Goal: Task Accomplishment & Management: Use online tool/utility

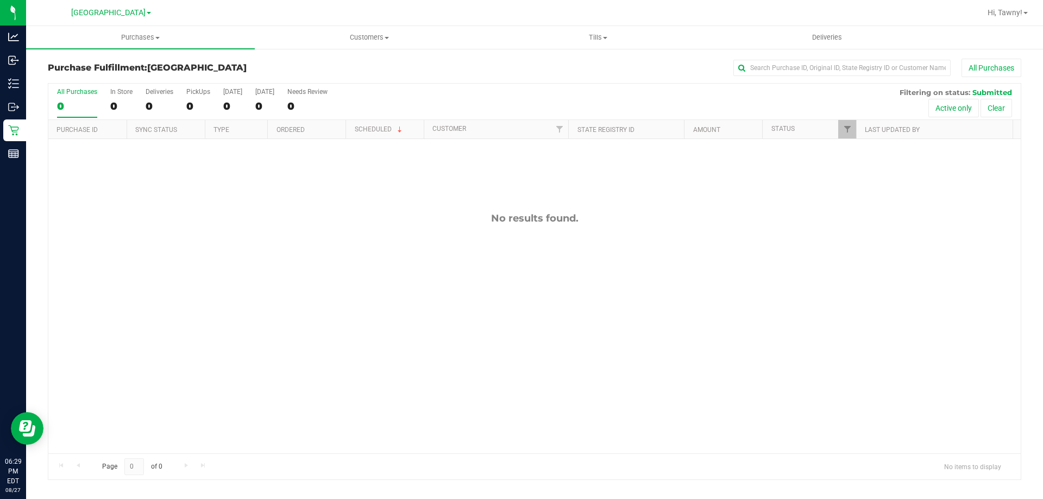
click at [855, 133] on div at bounding box center [856, 129] width 5 height 19
click at [848, 133] on span "Filter" at bounding box center [847, 129] width 9 height 9
click at [874, 251] on span "Packed" at bounding box center [871, 249] width 21 height 7
click at [856, 251] on input "Packed" at bounding box center [852, 249] width 7 height 7
checkbox input "true"
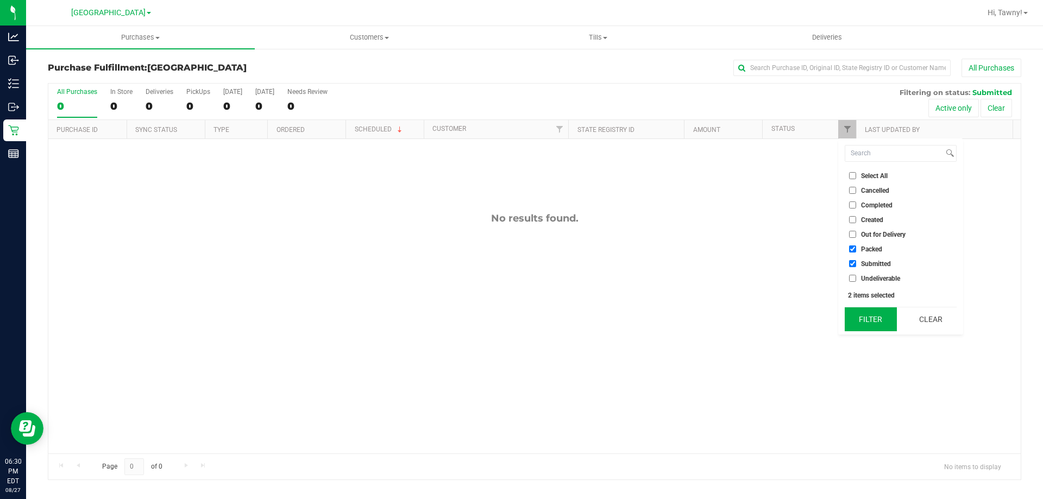
click at [876, 313] on button "Filter" at bounding box center [871, 320] width 52 height 24
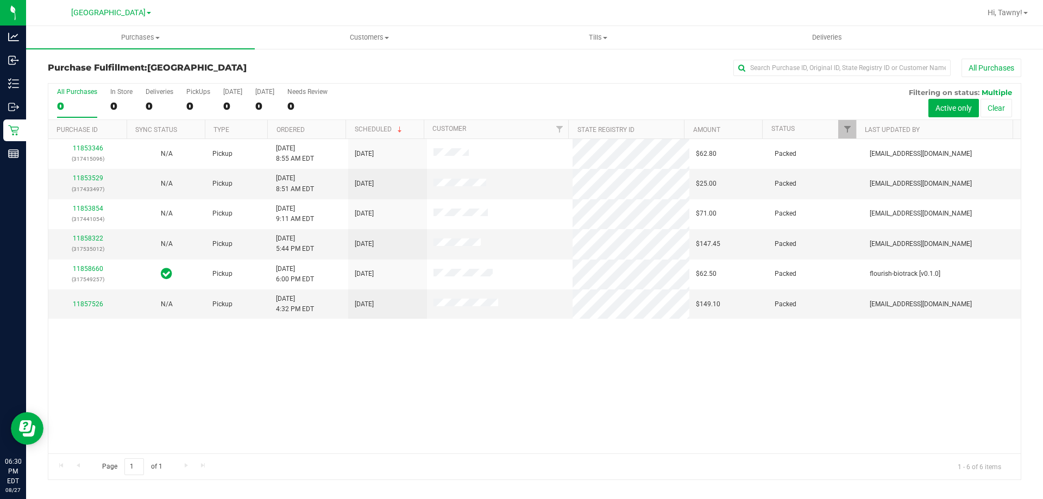
click at [451, 404] on div "11853346 (317415096) N/A Pickup 8/27/2025 8:55 AM EDT 8/27/2025 $62.80 Packed k…" at bounding box center [534, 296] width 973 height 315
click at [215, 413] on div "11853346 (317415096) N/A Pickup 8/27/2025 8:55 AM EDT 8/27/2025 $62.80 Packed k…" at bounding box center [534, 296] width 973 height 315
click at [456, 401] on div "11853346 (317415096) N/A Pickup 8/27/2025 8:55 AM EDT 8/27/2025 $62.80 Packed k…" at bounding box center [534, 296] width 973 height 315
click at [428, 379] on div "11853346 (317415096) N/A Pickup 8/27/2025 8:55 AM EDT 8/27/2025 $62.80 Packed k…" at bounding box center [534, 296] width 973 height 315
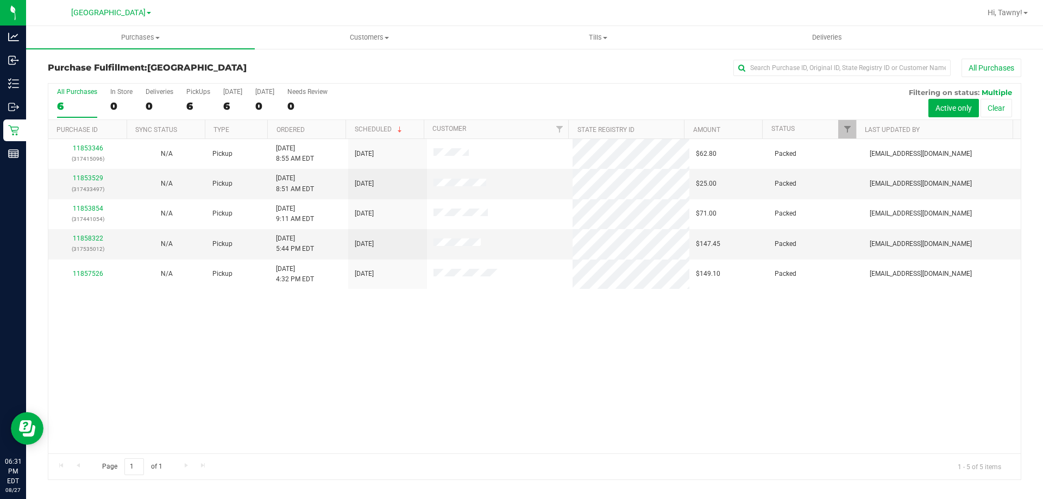
click at [396, 356] on div "11853346 (317415096) N/A Pickup 8/27/2025 8:55 AM EDT 8/27/2025 $62.80 Packed k…" at bounding box center [534, 296] width 973 height 315
click at [374, 344] on div "11853346 (317415096) N/A Pickup 8/27/2025 8:55 AM EDT 8/27/2025 $62.80 Packed k…" at bounding box center [534, 296] width 973 height 315
click at [305, 322] on div "11853346 (317415096) N/A Pickup 8/27/2025 8:55 AM EDT 8/27/2025 $62.80 Packed k…" at bounding box center [534, 296] width 973 height 315
click at [197, 93] on div "PickUps" at bounding box center [198, 92] width 24 height 8
click at [0, 0] on input "PickUps 6" at bounding box center [0, 0] width 0 height 0
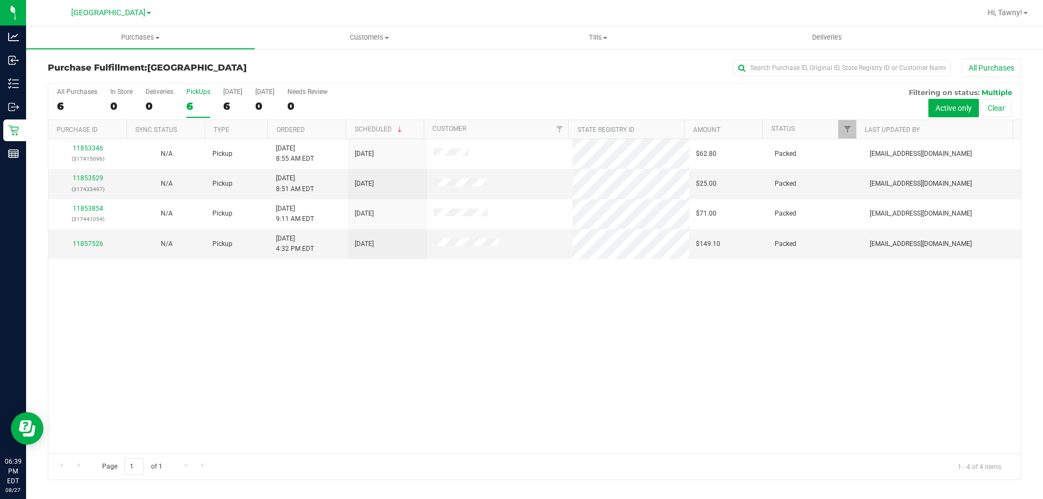
click at [446, 352] on div "11853346 (317415096) N/A Pickup 8/27/2025 8:55 AM EDT 8/27/2025 $62.80 Packed k…" at bounding box center [534, 296] width 973 height 315
click at [418, 316] on div "11853346 (317415096) N/A Pickup 8/27/2025 8:55 AM EDT 8/27/2025 $62.80 Packed k…" at bounding box center [534, 296] width 973 height 315
click at [469, 277] on div "11853346 (317415096) N/A Pickup 8/27/2025 8:55 AM EDT 8/27/2025 $62.80 Packed k…" at bounding box center [534, 296] width 973 height 315
click at [463, 322] on div "11853346 (317415096) N/A Pickup 8/27/2025 8:55 AM EDT 8/27/2025 $62.80 Packed k…" at bounding box center [534, 296] width 973 height 315
click at [351, 420] on div "11853346 (317415096) N/A Pickup 8/27/2025 8:55 AM EDT 8/27/2025 $62.80 Packed k…" at bounding box center [534, 296] width 973 height 315
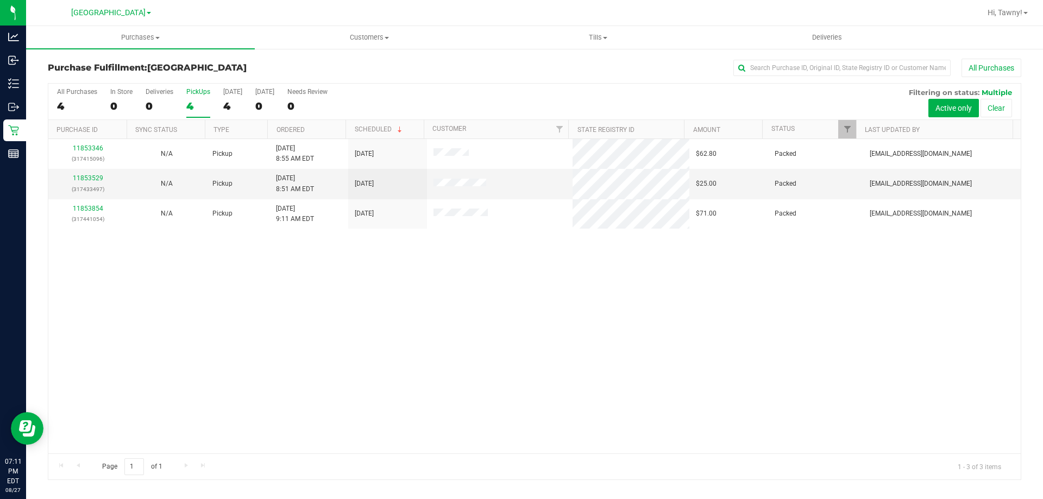
click at [442, 285] on div "11853346 (317415096) N/A Pickup 8/27/2025 8:55 AM EDT 8/27/2025 $62.80 Packed k…" at bounding box center [534, 296] width 973 height 315
click at [460, 305] on div "11853346 (317415096) N/A Pickup 8/27/2025 8:55 AM EDT 8/27/2025 $62.80 Packed k…" at bounding box center [534, 296] width 973 height 315
drag, startPoint x: 460, startPoint y: 305, endPoint x: 468, endPoint y: 303, distance: 8.3
click at [462, 305] on div "11853346 (317415096) N/A Pickup 8/27/2025 8:55 AM EDT 8/27/2025 $62.80 Packed k…" at bounding box center [534, 296] width 973 height 315
click at [207, 100] on div "4" at bounding box center [198, 106] width 24 height 12
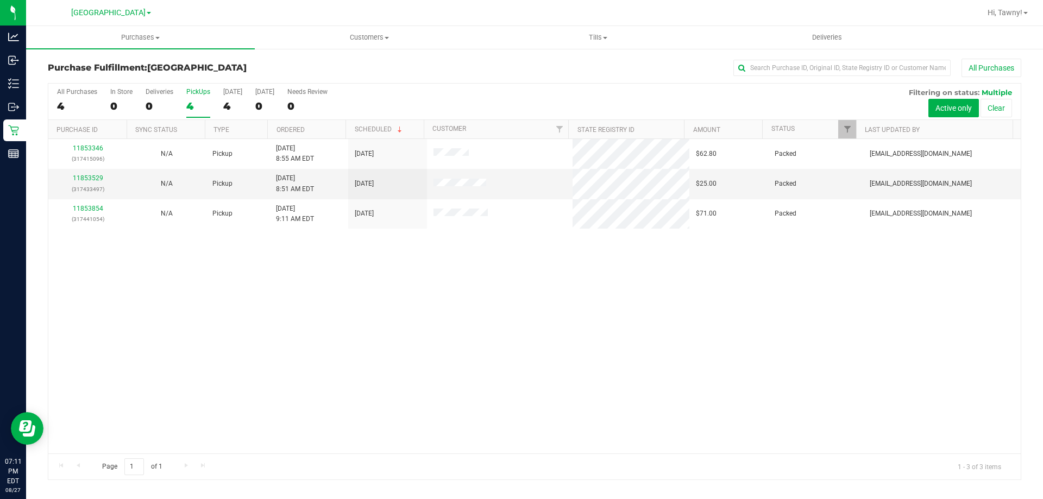
click at [0, 0] on input "PickUps 4" at bounding box center [0, 0] width 0 height 0
click at [618, 309] on div "11853346 (317415096) N/A Pickup 8/27/2025 8:55 AM EDT 8/27/2025 $62.80 Packed k…" at bounding box center [534, 296] width 973 height 315
click at [251, 334] on div "11853346 (317415096) N/A Pickup 8/27/2025 8:55 AM EDT 8/27/2025 $62.80 Packed k…" at bounding box center [534, 296] width 973 height 315
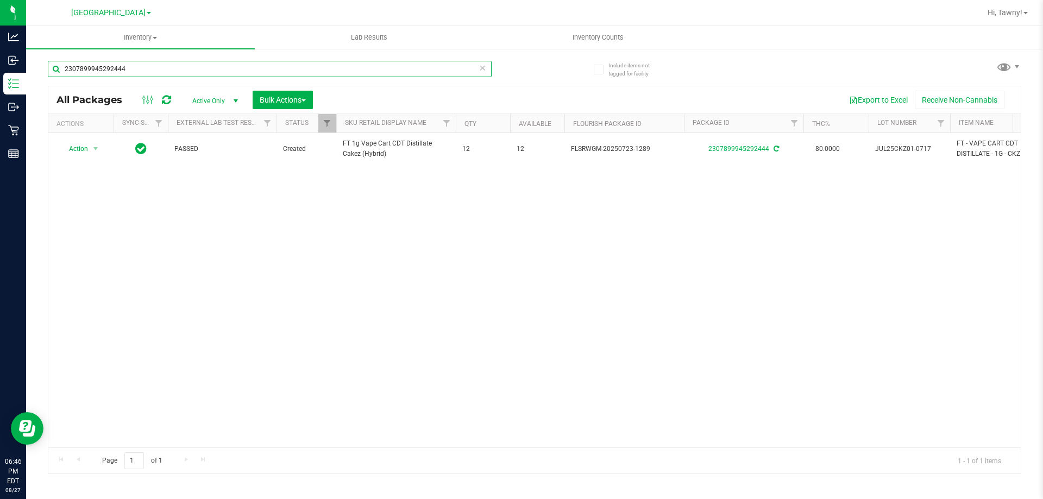
click at [247, 73] on input "2307899945292444" at bounding box center [270, 69] width 444 height 16
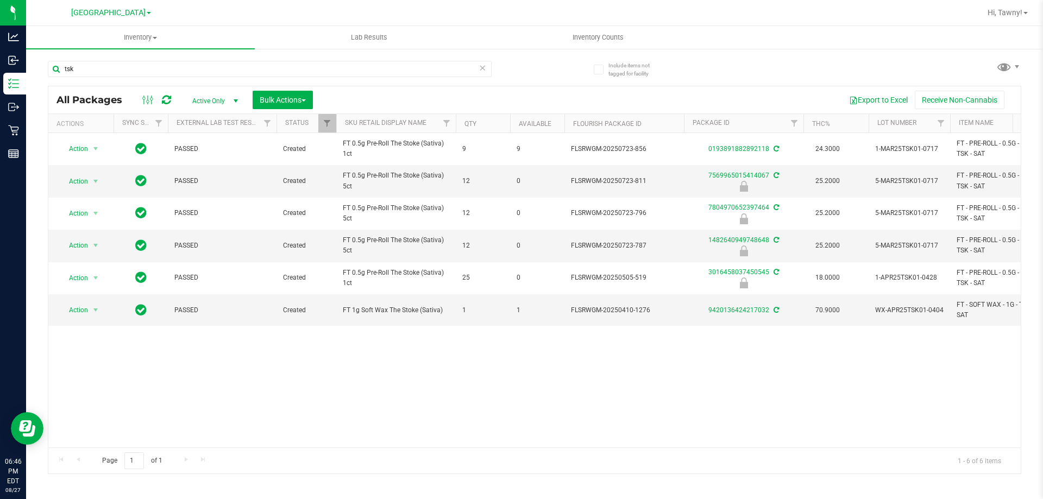
click at [447, 356] on div "Action Action Adjust qty Create package Edit attributes Global inventory Locate…" at bounding box center [534, 290] width 973 height 315
click at [254, 69] on input "tsk" at bounding box center [270, 69] width 444 height 16
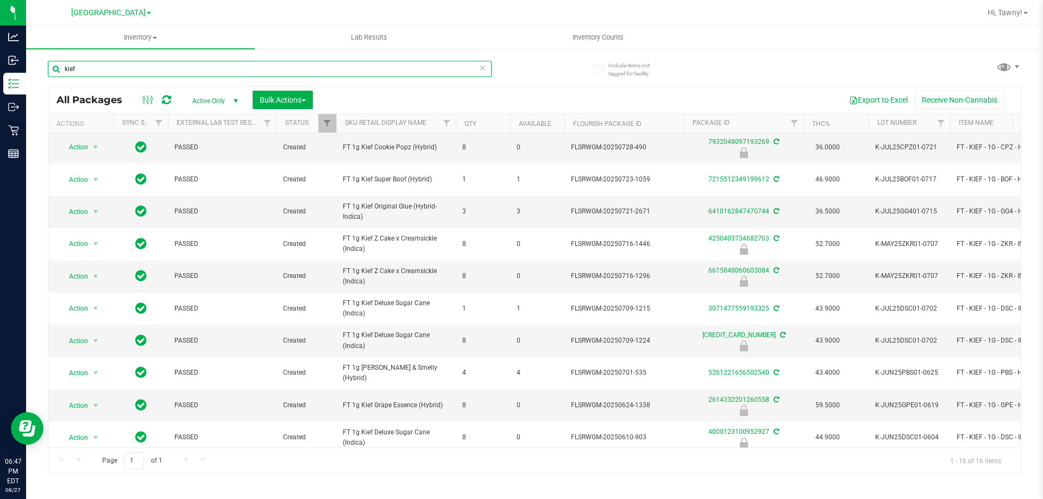
scroll to position [210, 0]
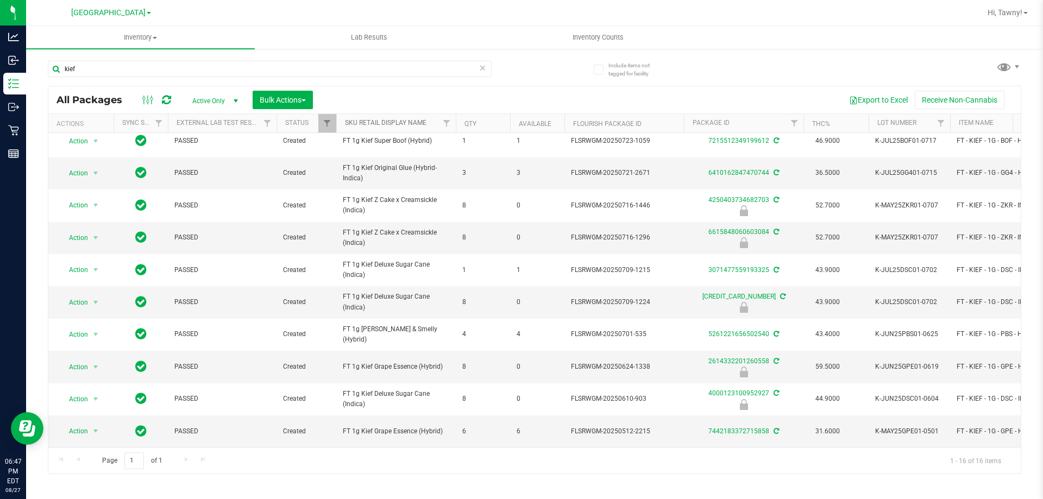
click at [392, 125] on link "Sku Retail Display Name" at bounding box center [386, 123] width 82 height 8
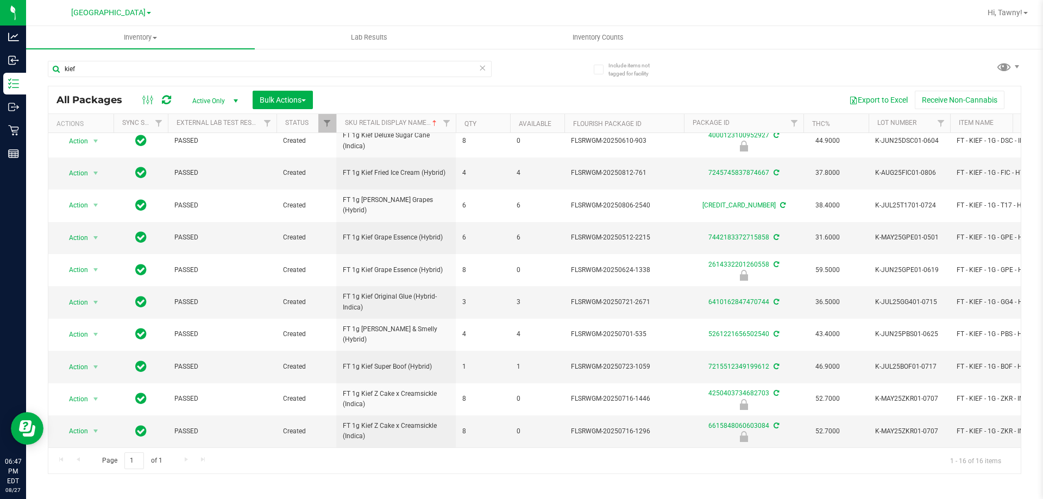
click at [435, 475] on div "Inventory All packages All inventory Waste log Create inventory Lab Results Inv…" at bounding box center [534, 262] width 1017 height 473
click at [195, 67] on input "kief" at bounding box center [270, 69] width 444 height 16
type input "dso"
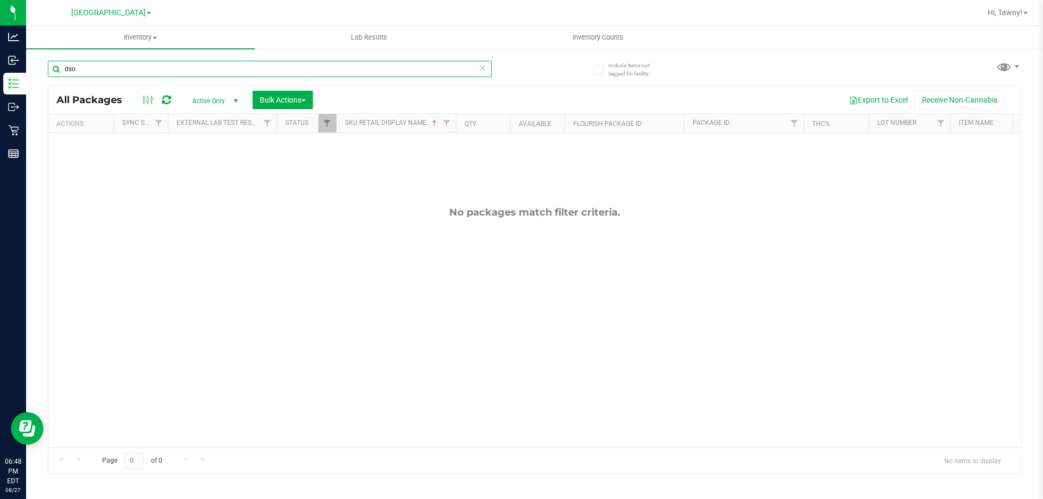
click at [196, 63] on input "dso" at bounding box center [270, 69] width 444 height 16
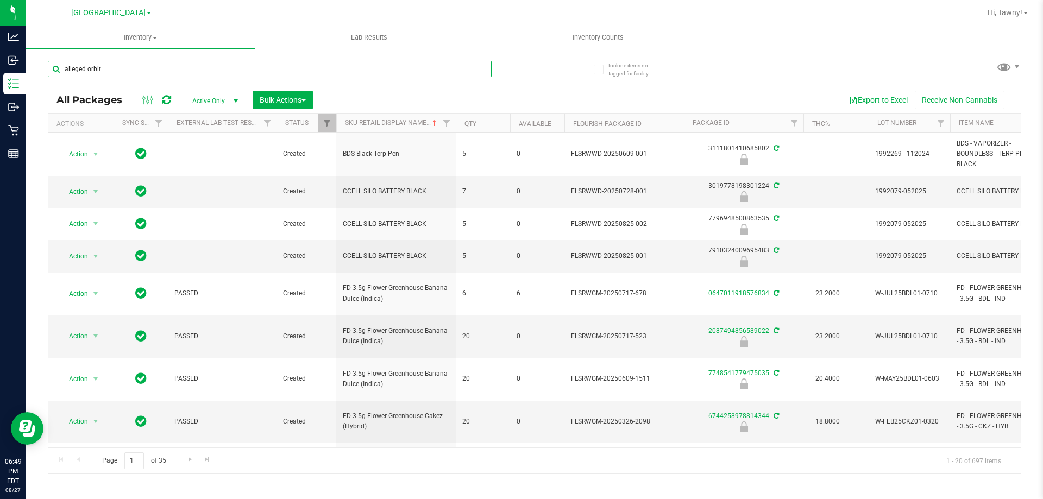
type input "alleged orbit"
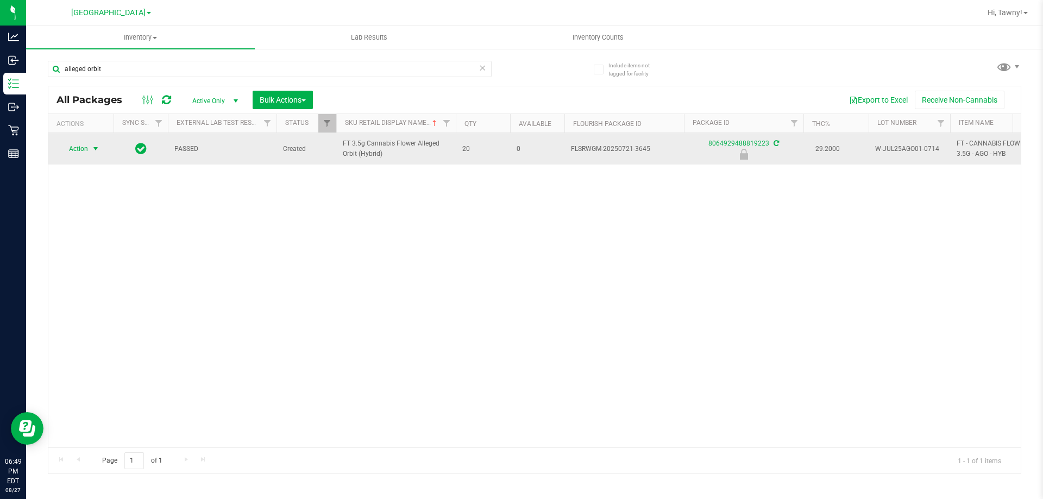
click at [84, 143] on span "Action" at bounding box center [73, 148] width 29 height 15
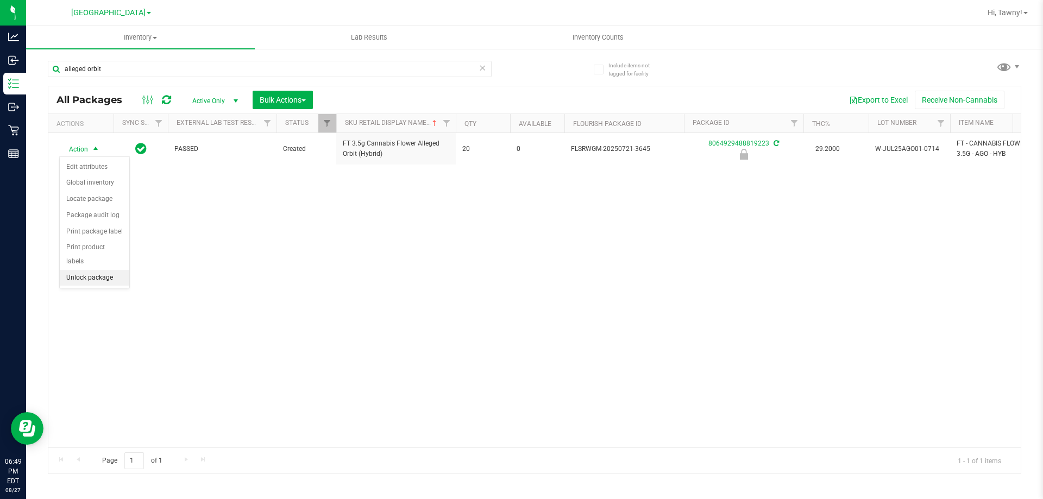
click at [115, 270] on li "Unlock package" at bounding box center [95, 278] width 70 height 16
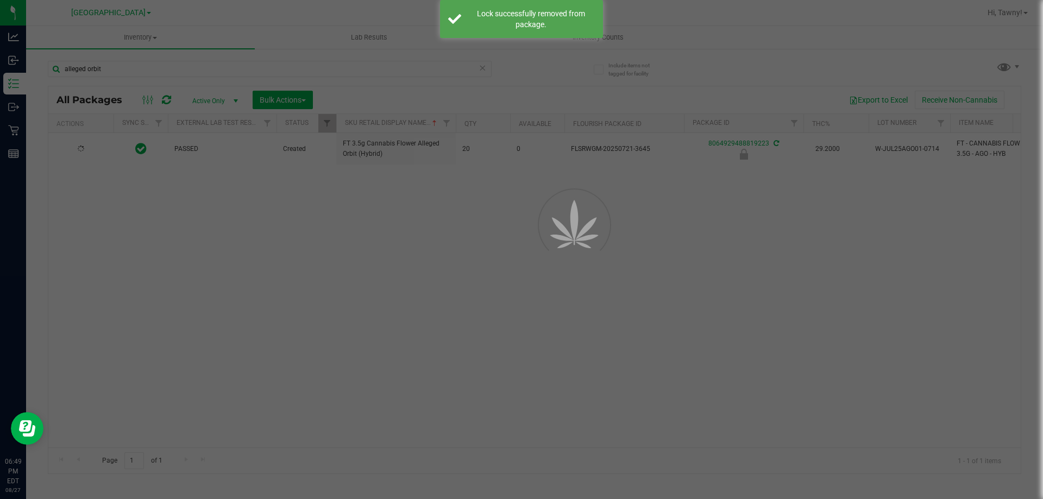
click at [286, 274] on div at bounding box center [521, 249] width 1043 height 499
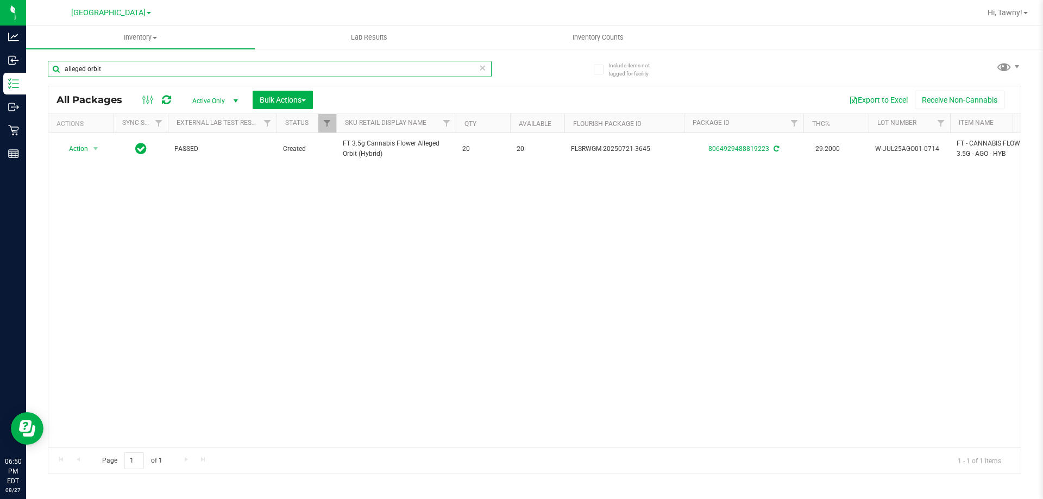
click at [236, 75] on input "alleged orbit" at bounding box center [270, 69] width 444 height 16
type input "ddf"
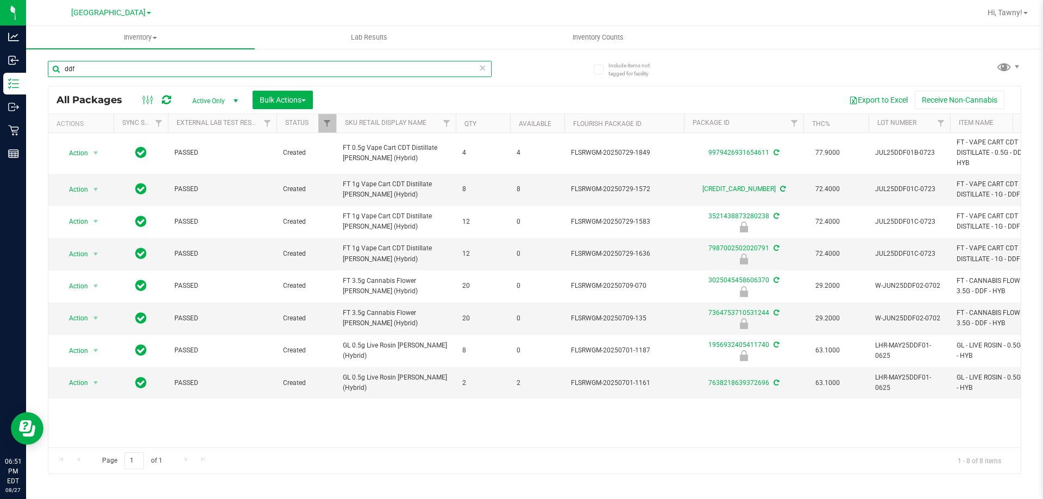
click at [379, 69] on input "ddf" at bounding box center [270, 69] width 444 height 16
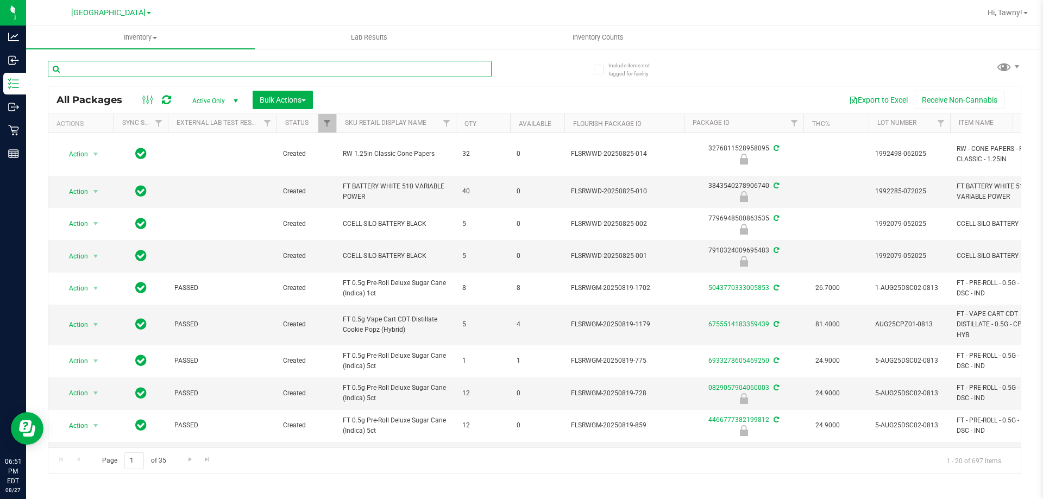
click at [258, 65] on input "text" at bounding box center [270, 69] width 444 height 16
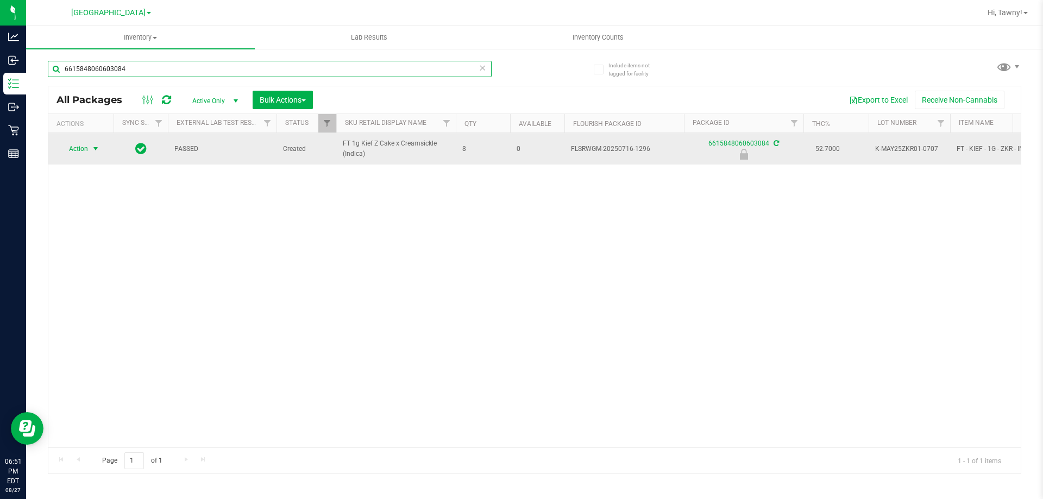
type input "6615848060603084"
click at [97, 147] on span "select" at bounding box center [95, 149] width 9 height 9
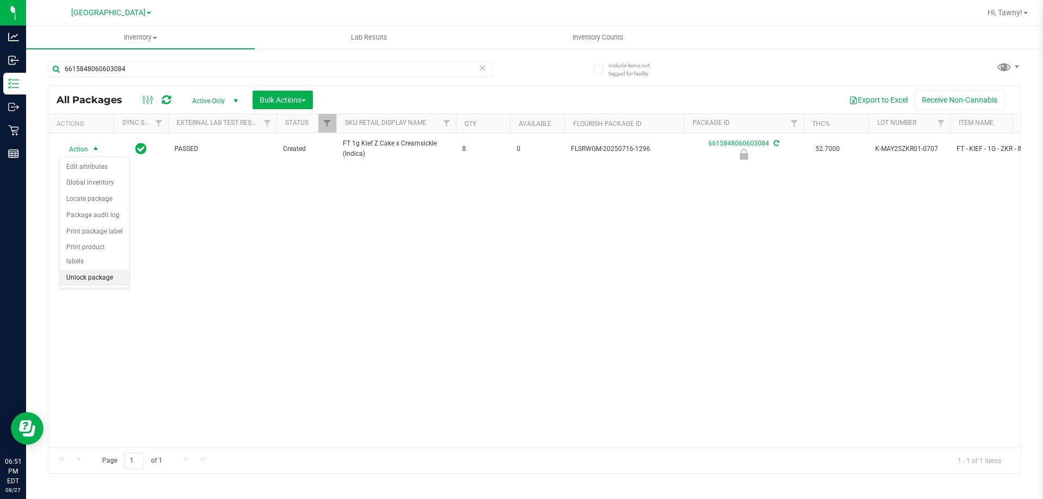
click at [95, 270] on li "Unlock package" at bounding box center [95, 278] width 70 height 16
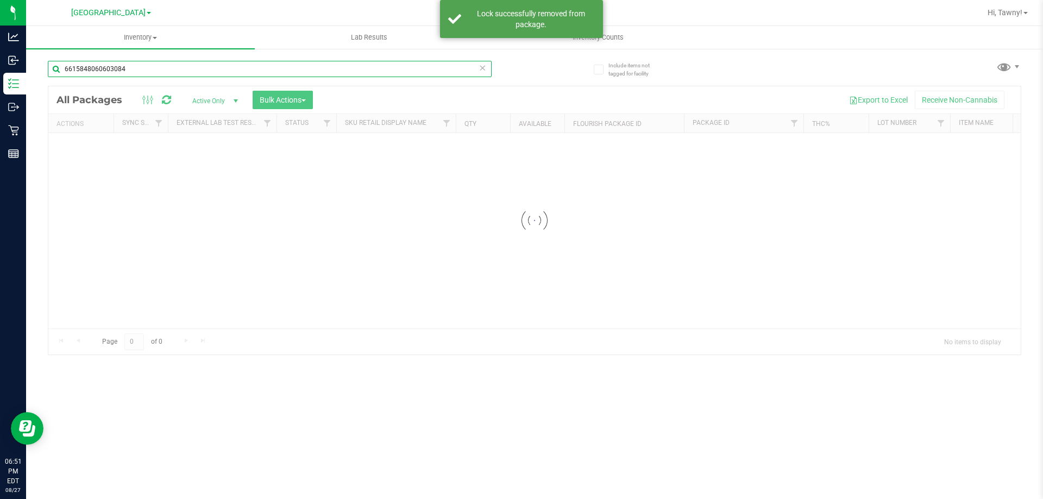
click at [296, 70] on input "6615848060603084" at bounding box center [270, 69] width 444 height 16
click at [296, 70] on div "Inventory All packages All inventory Waste log Create inventory Lab Results Inv…" at bounding box center [534, 262] width 1017 height 473
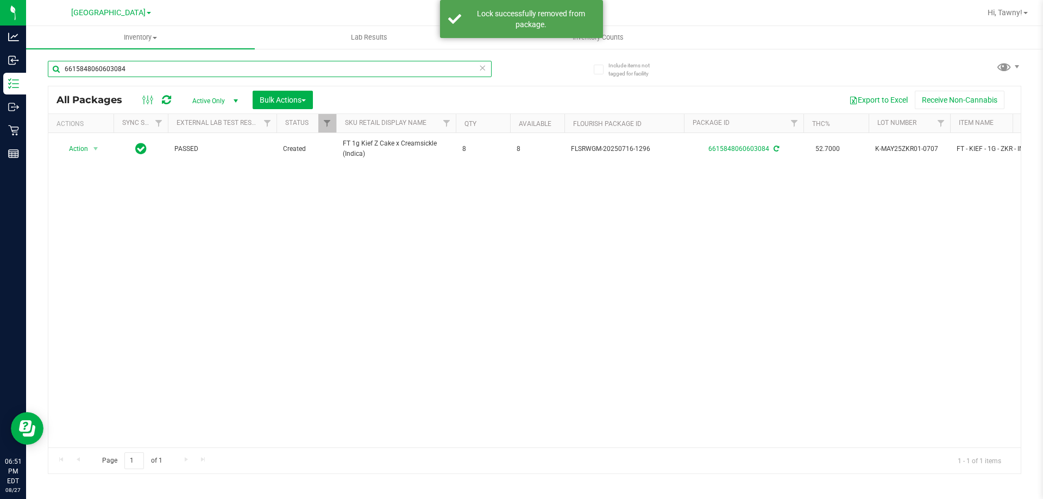
click at [296, 69] on input "6615848060603084" at bounding box center [270, 69] width 444 height 16
click at [296, 68] on input "6615848060603084" at bounding box center [270, 69] width 444 height 16
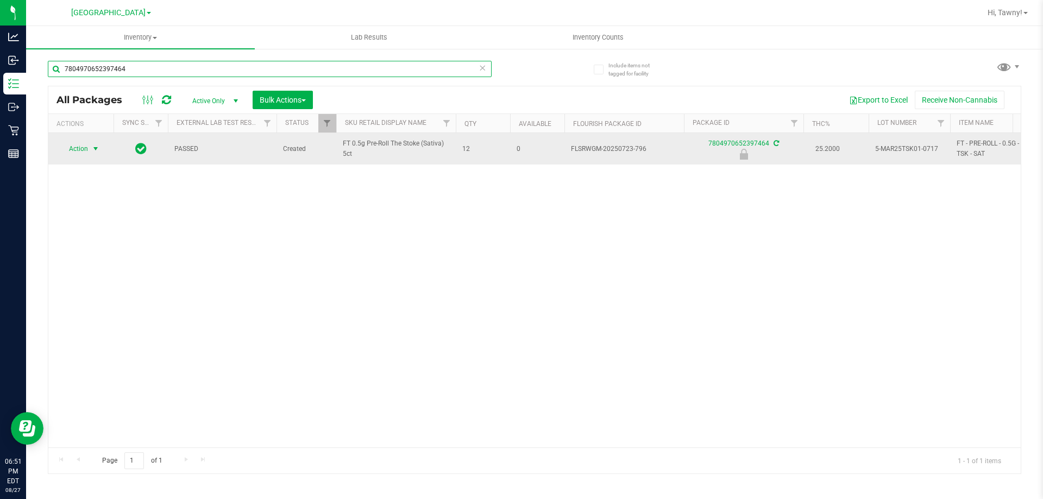
type input "7804970652397464"
drag, startPoint x: 97, startPoint y: 146, endPoint x: 110, endPoint y: 179, distance: 36.1
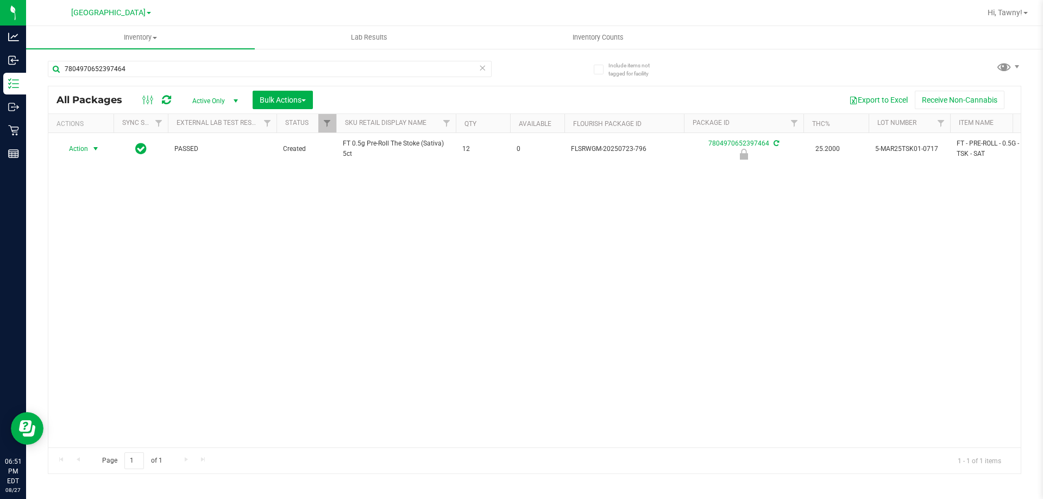
click at [96, 147] on span "select" at bounding box center [95, 149] width 9 height 9
click at [118, 270] on li "Unlock package" at bounding box center [95, 278] width 70 height 16
